Goal: Task Accomplishment & Management: Manage account settings

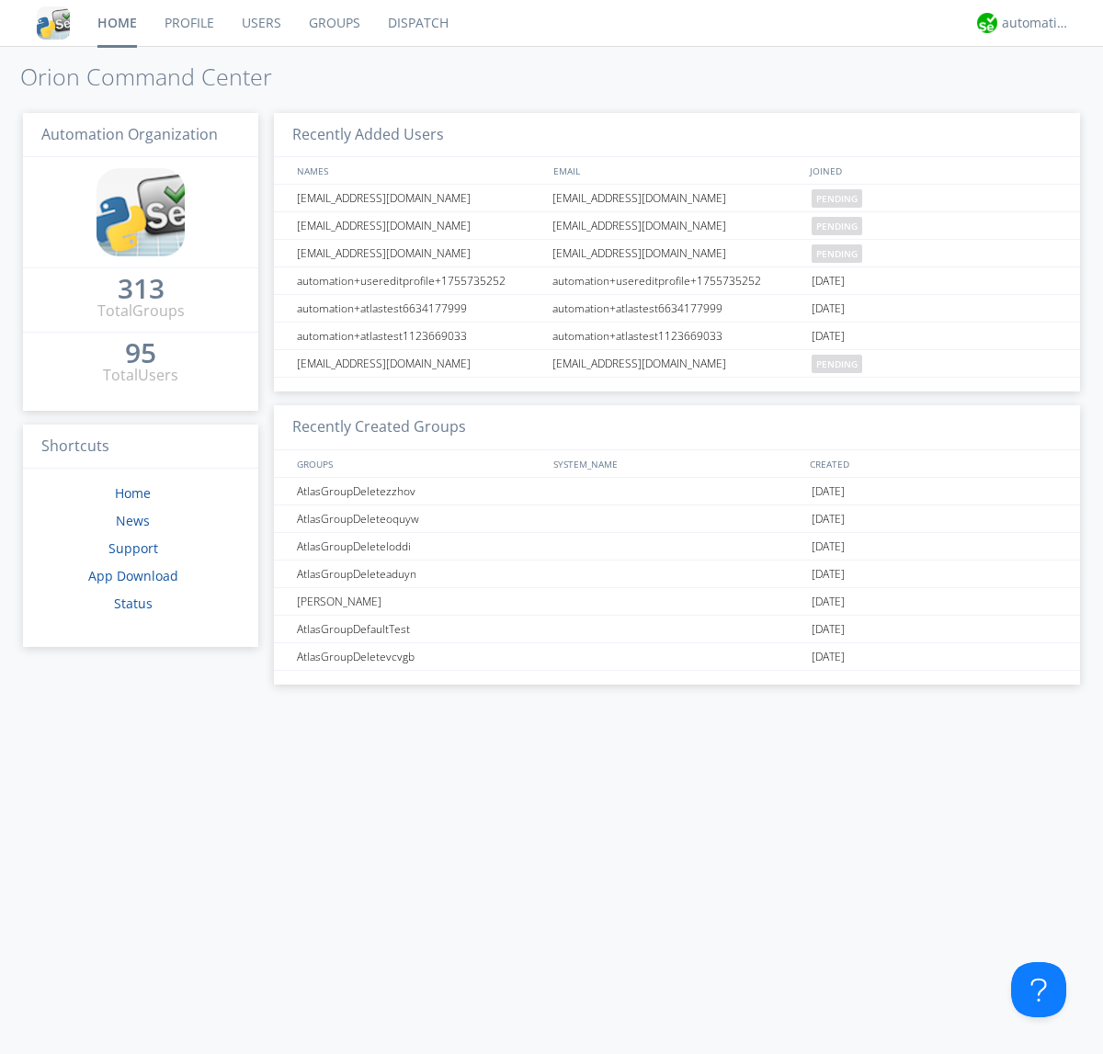
click at [260, 23] on link "Users" at bounding box center [261, 23] width 67 height 46
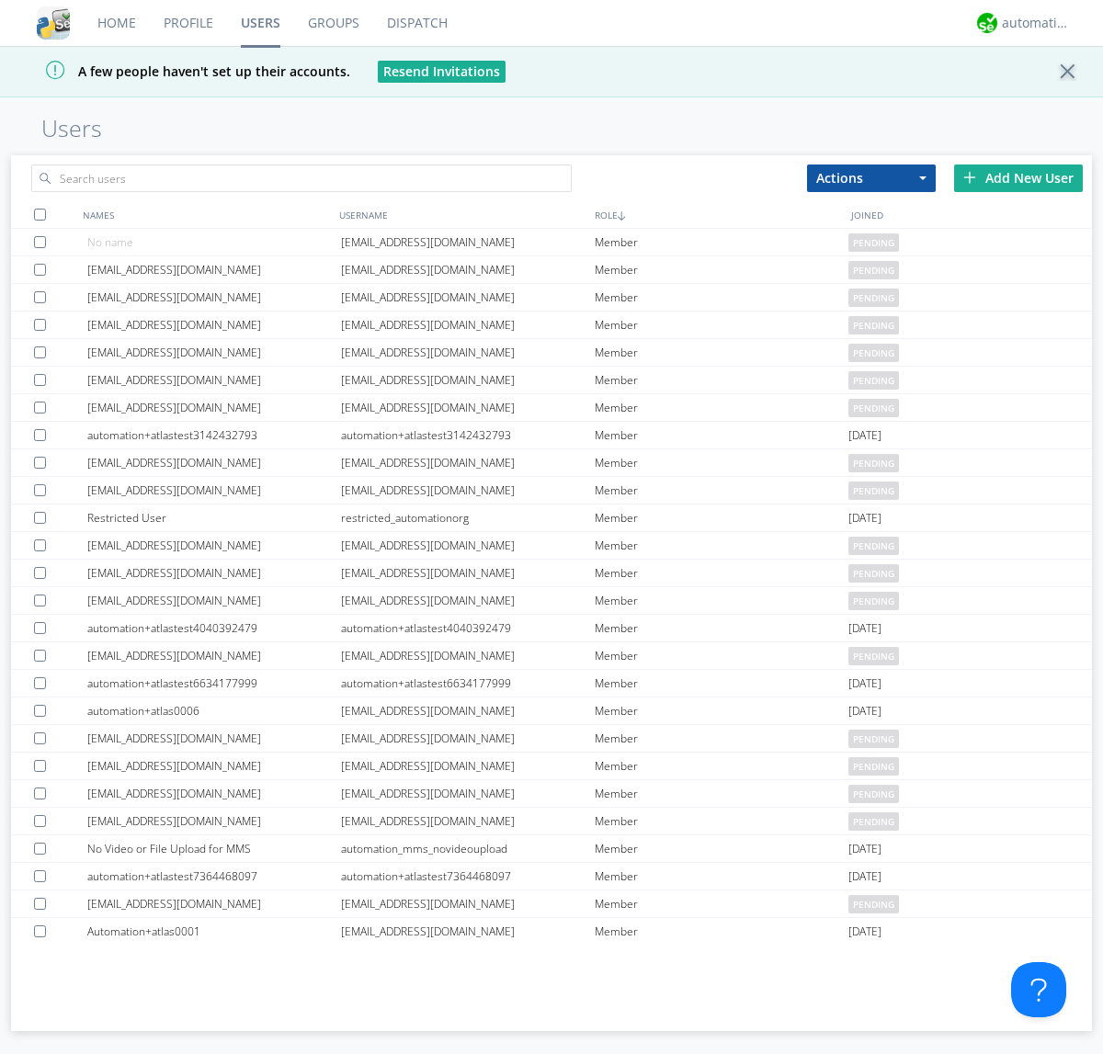
click at [1018, 177] on div "Add New User" at bounding box center [1018, 179] width 129 height 28
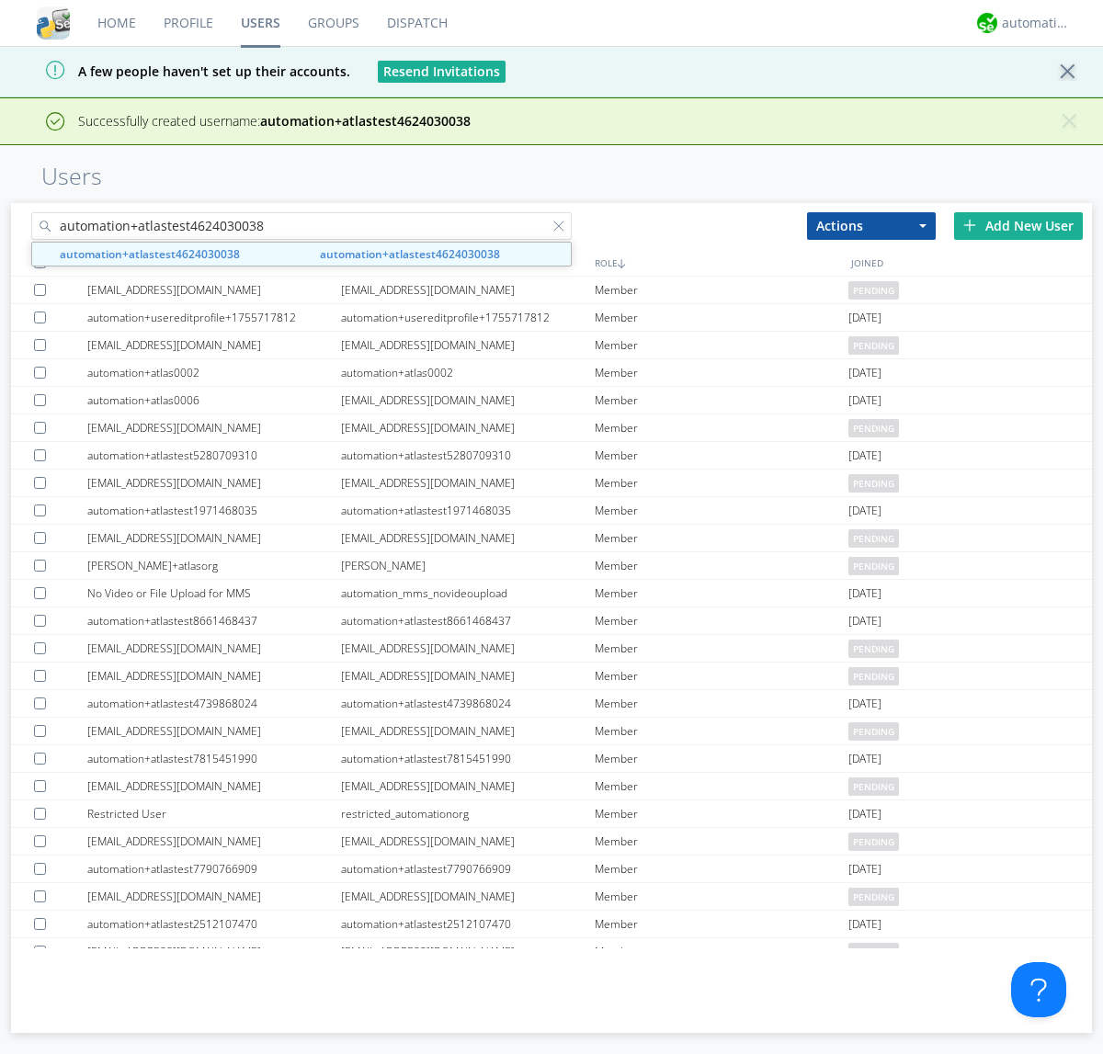
type input "automation+atlastest4624030038"
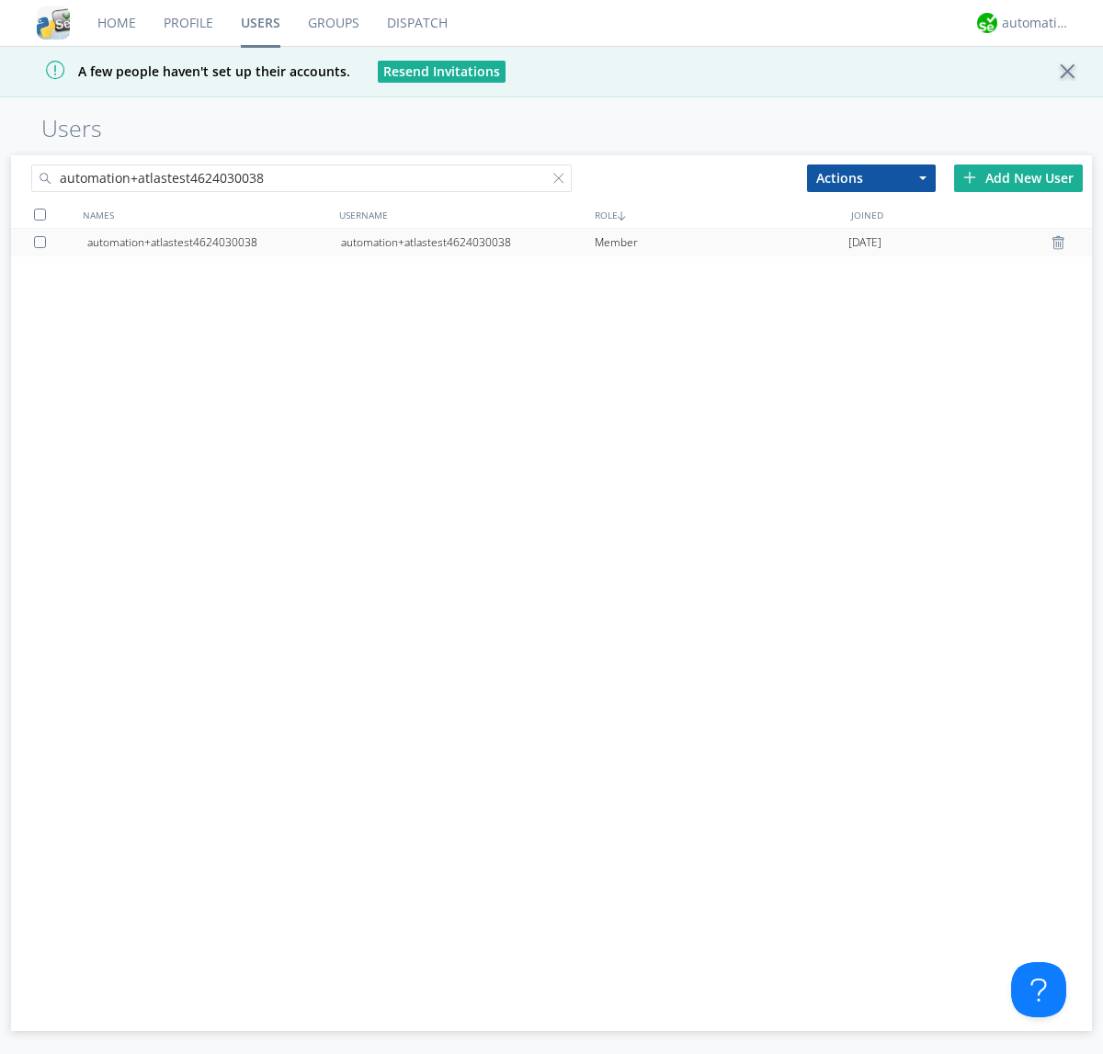
click at [43, 242] on div at bounding box center [43, 242] width 18 height 12
click at [871, 177] on button "Actions" at bounding box center [871, 179] width 129 height 28
click at [0, 0] on link "Edit Settings" at bounding box center [0, 0] width 0 height 0
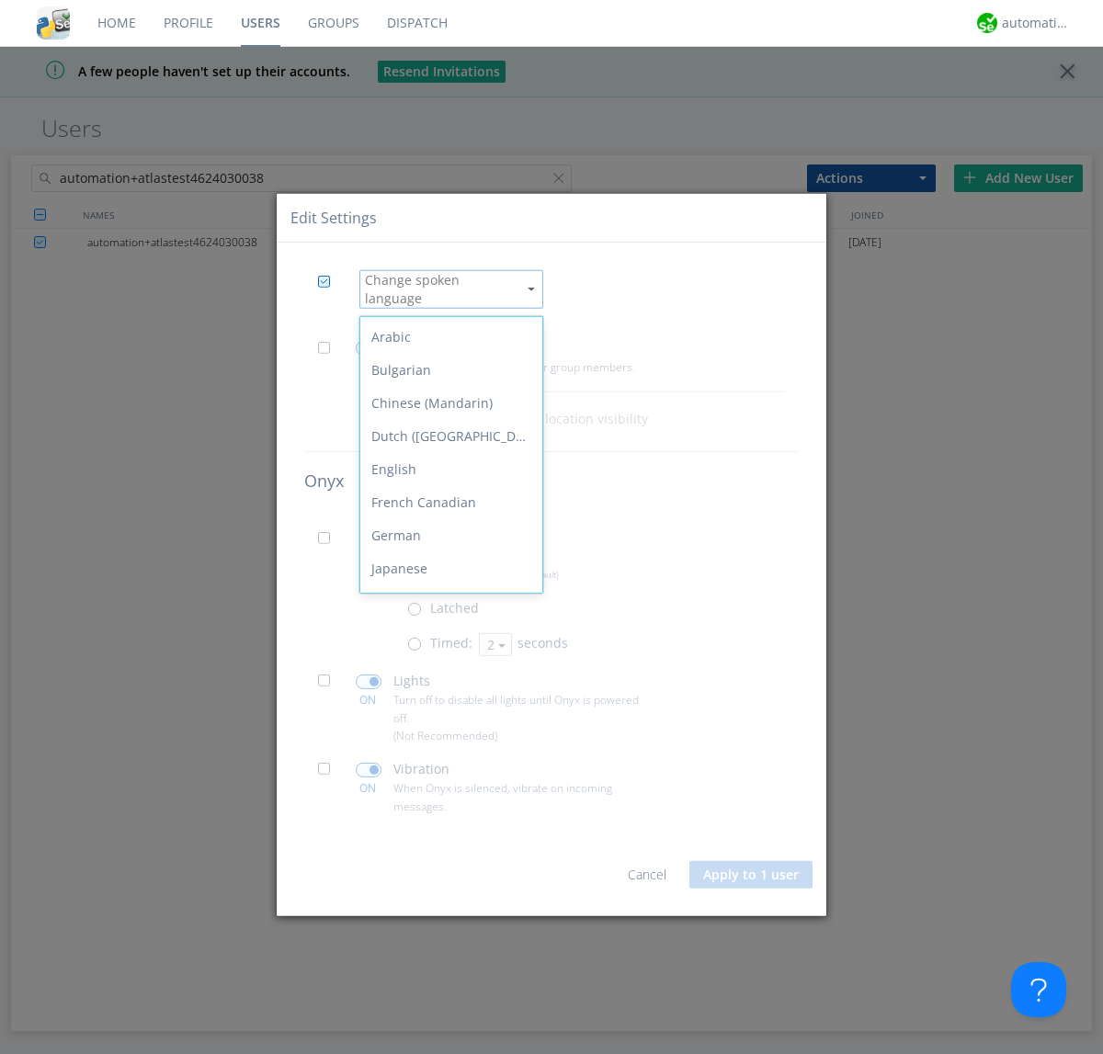
click at [447, 784] on div "Spanish" at bounding box center [451, 800] width 182 height 33
click at [752, 868] on button "Apply to 1 user" at bounding box center [750, 875] width 123 height 28
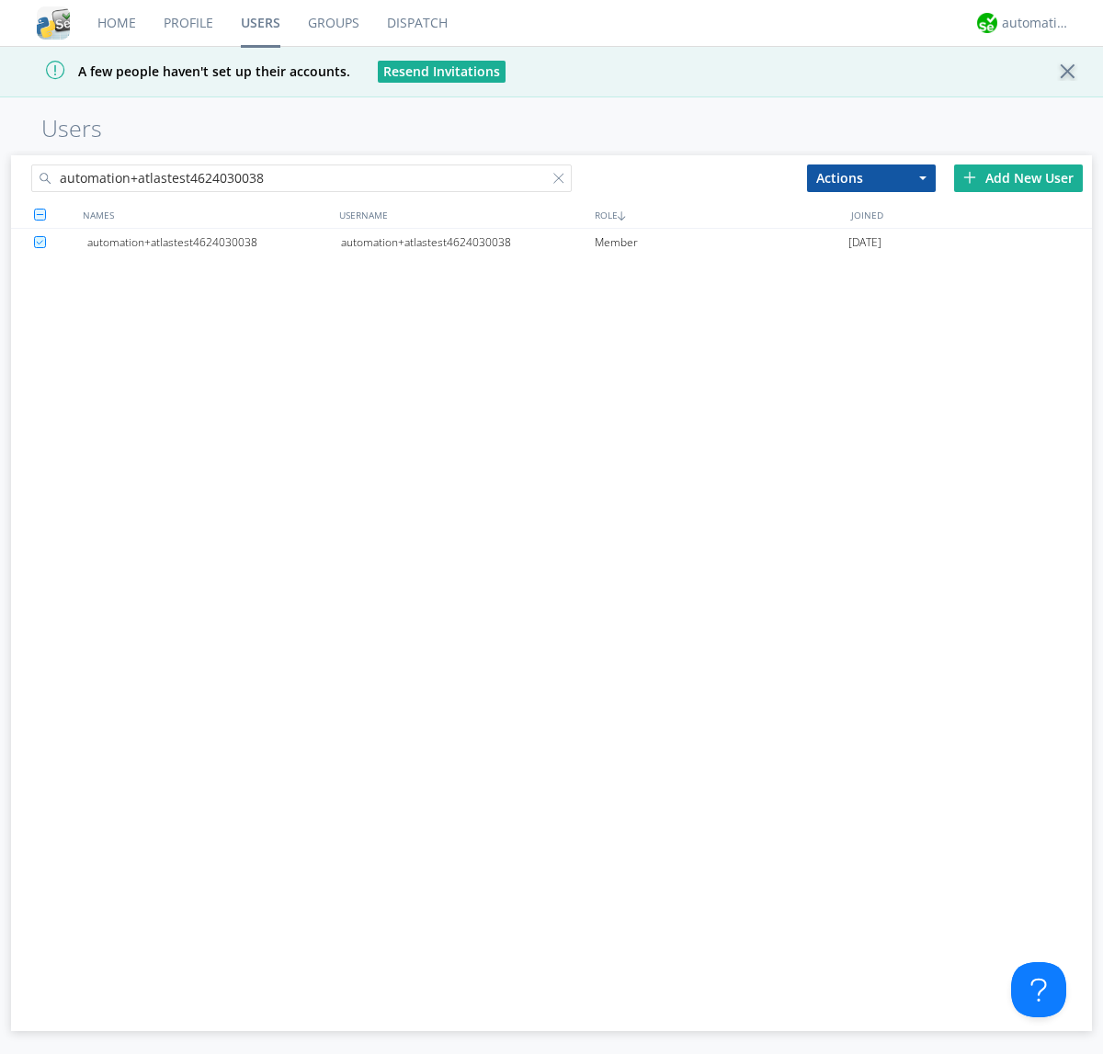
click at [563, 181] on div at bounding box center [562, 182] width 18 height 18
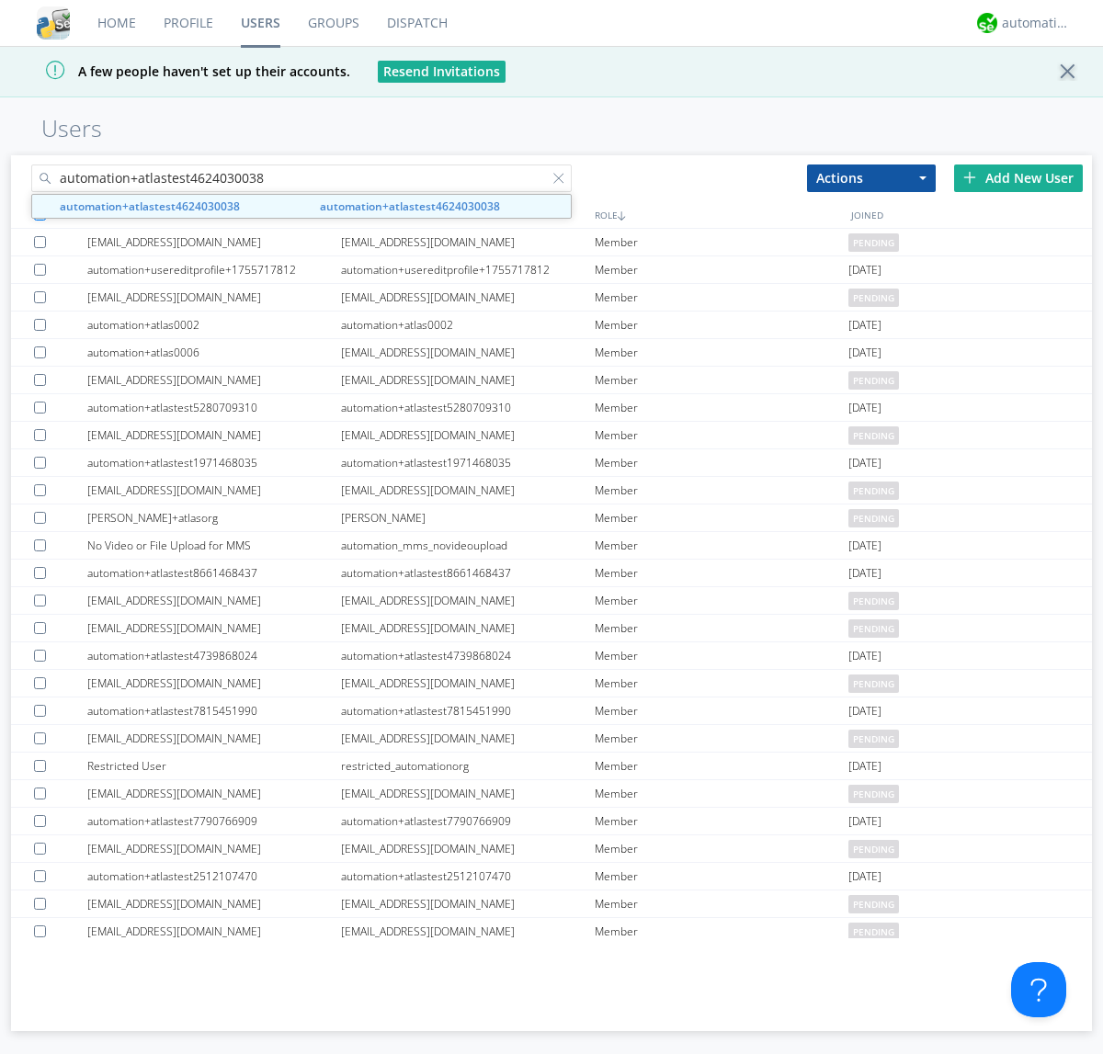
type input "automation+atlastest4624030038"
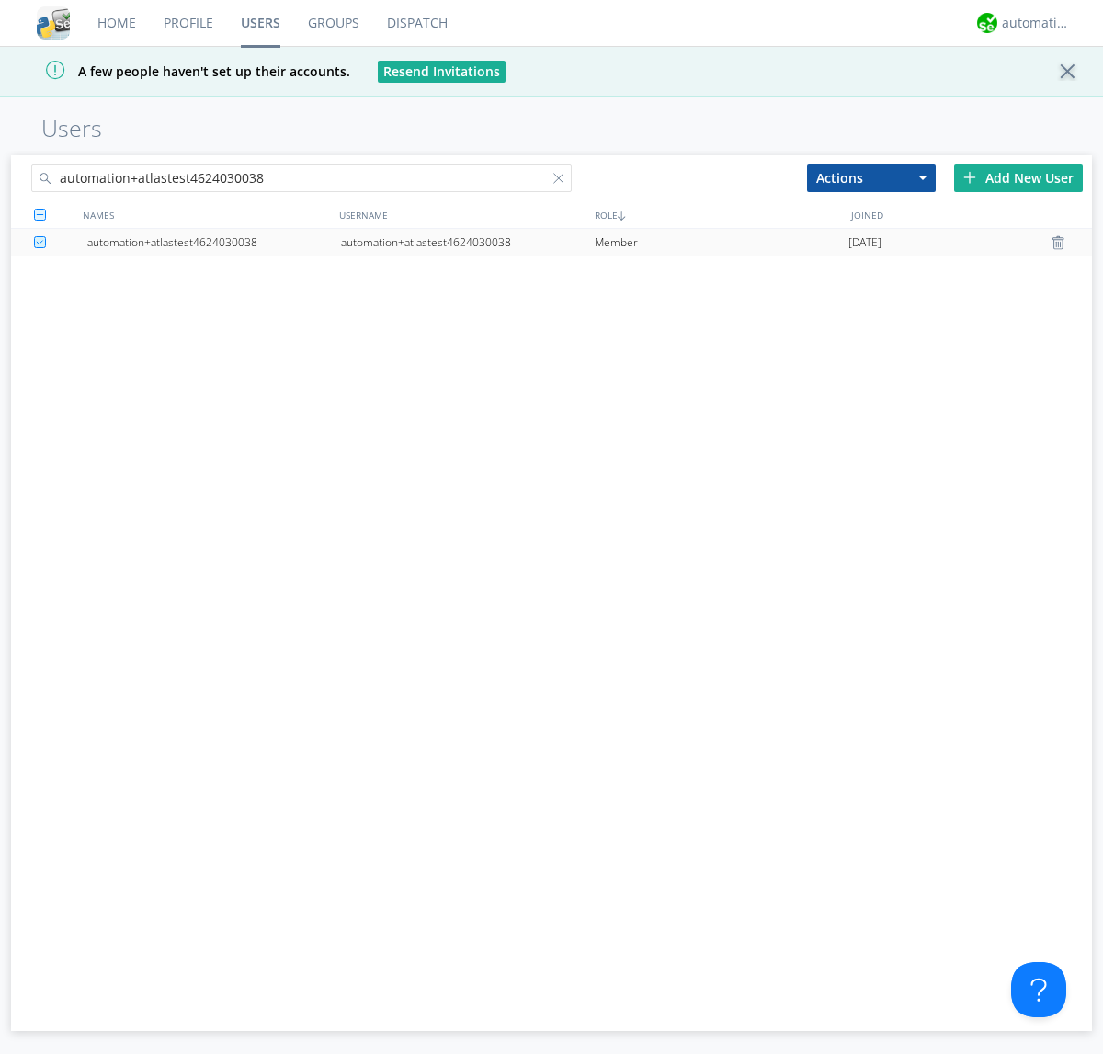
click at [467, 242] on div "automation+atlastest4624030038" at bounding box center [468, 243] width 254 height 28
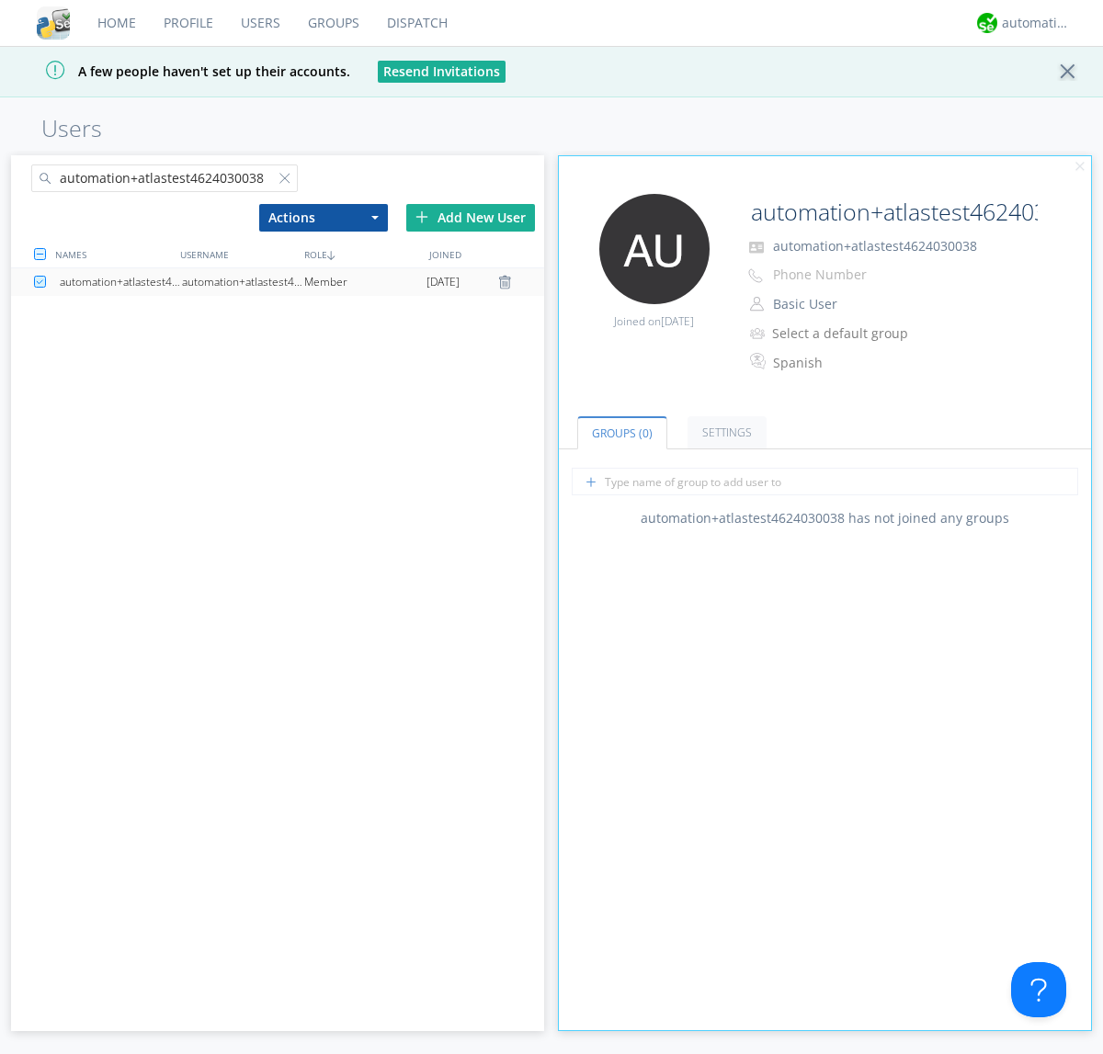
click at [724, 432] on link "Settings" at bounding box center [727, 432] width 79 height 32
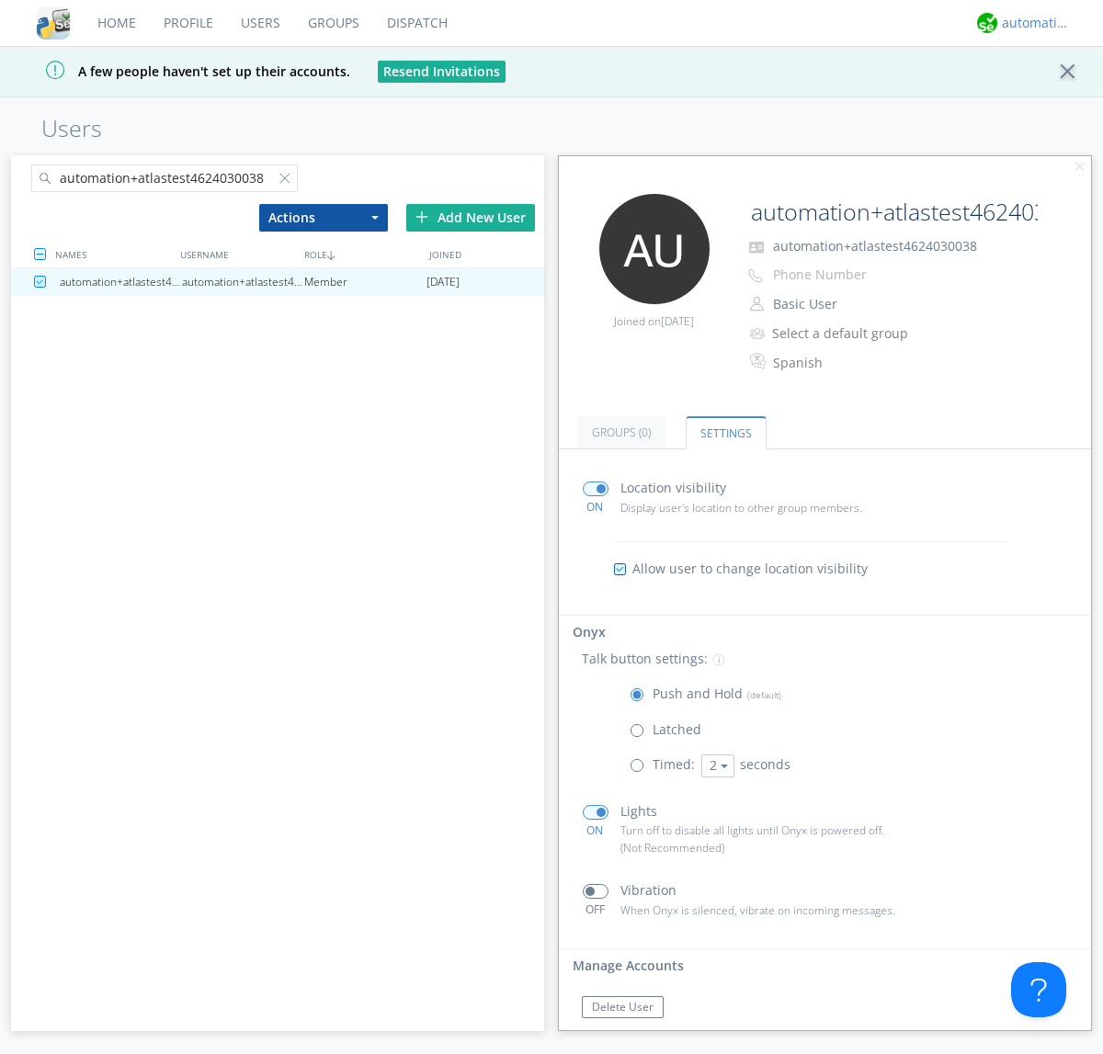
click at [1031, 23] on div "automation+atlas" at bounding box center [1036, 23] width 69 height 18
